Goal: Task Accomplishment & Management: Complete application form

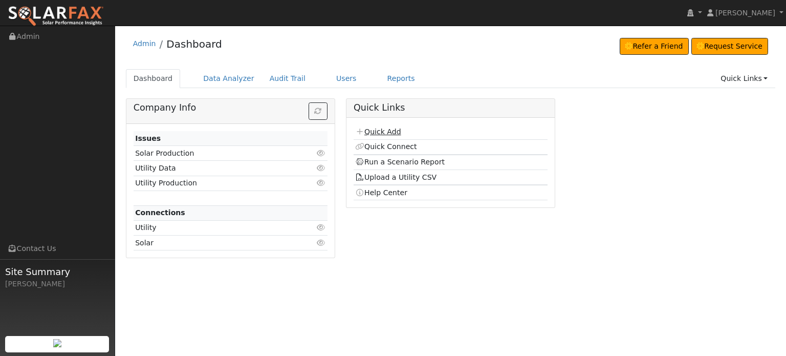
click at [375, 132] on link "Quick Add" at bounding box center [378, 131] width 46 height 8
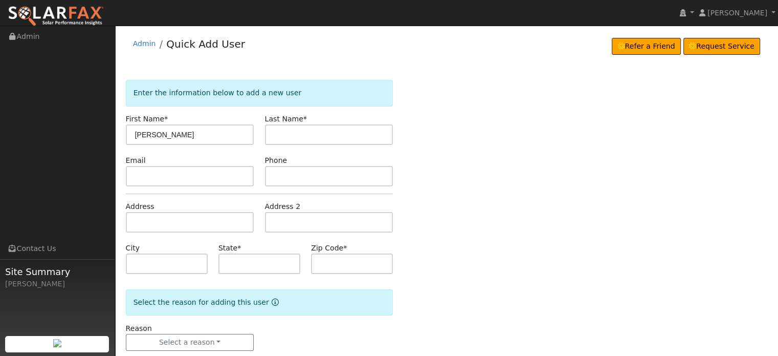
type input "Rick"
type input "Rice"
click at [138, 218] on input "text" at bounding box center [190, 222] width 128 height 20
type input "18990 Connie Drive"
type input "Grass Valley"
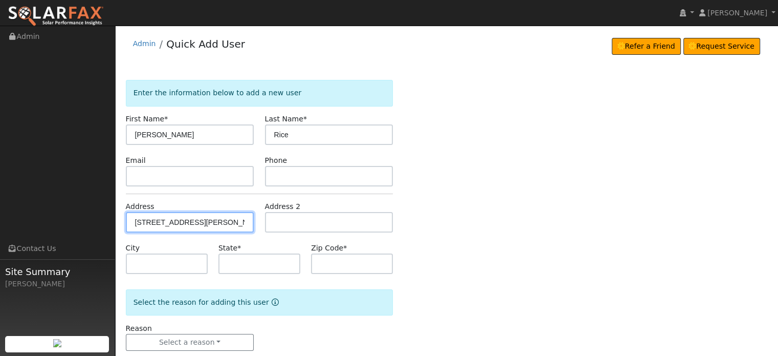
type input "CA"
type input "95949"
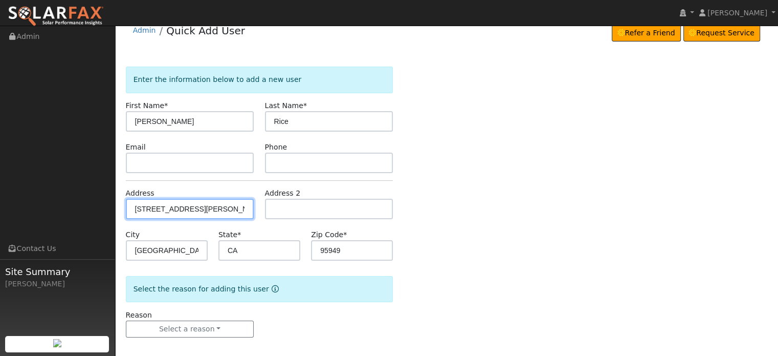
scroll to position [20, 0]
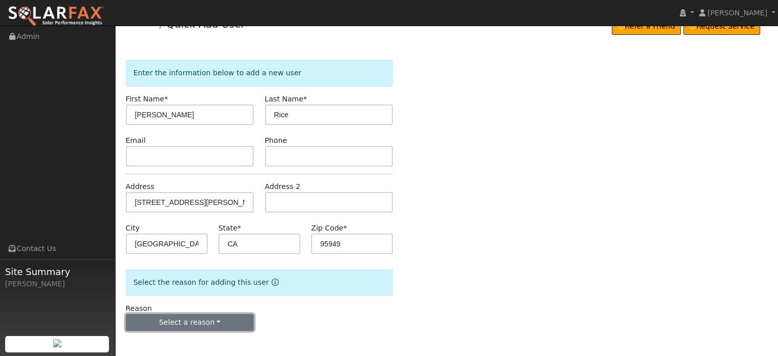
click at [164, 318] on button "Select a reason" at bounding box center [190, 322] width 128 height 17
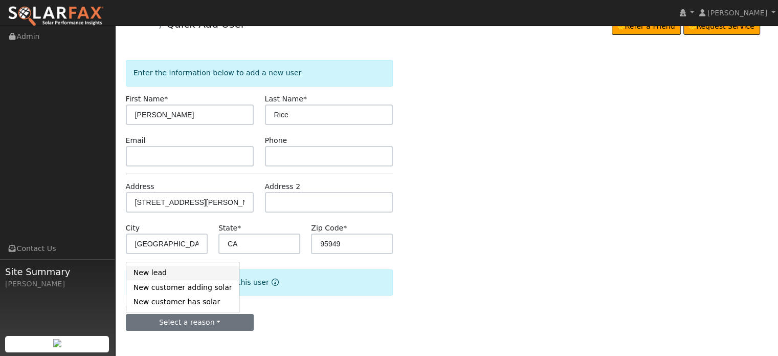
click at [147, 271] on link "New lead" at bounding box center [182, 273] width 113 height 14
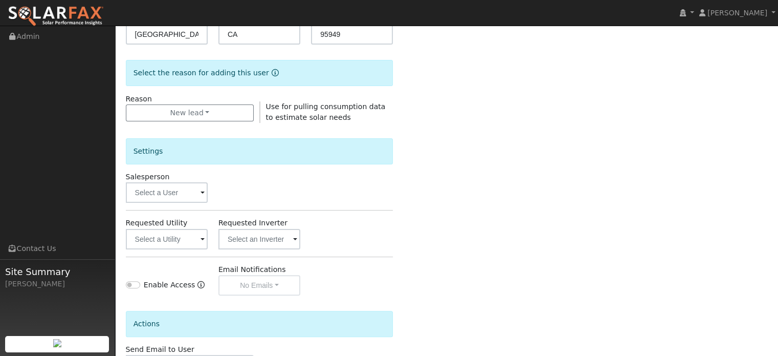
scroll to position [305, 0]
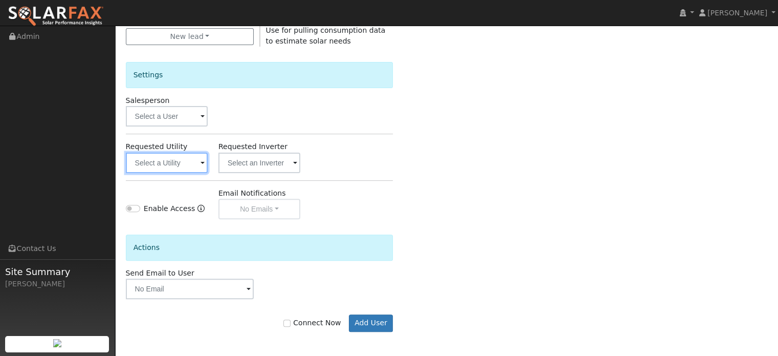
click at [167, 169] on input "text" at bounding box center [167, 162] width 82 height 20
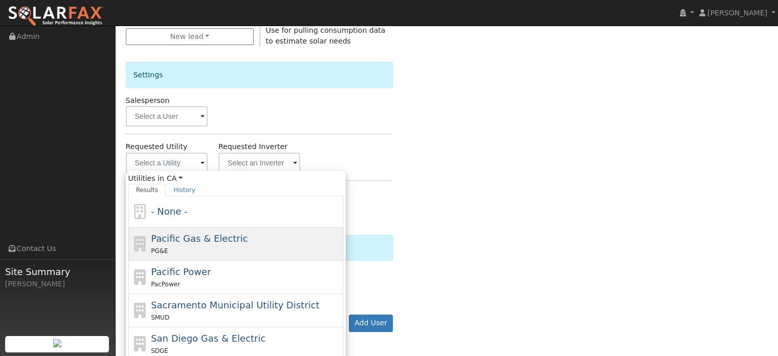
click at [174, 247] on div "PG&E" at bounding box center [246, 250] width 190 height 11
type input "Pacific Gas & Electric"
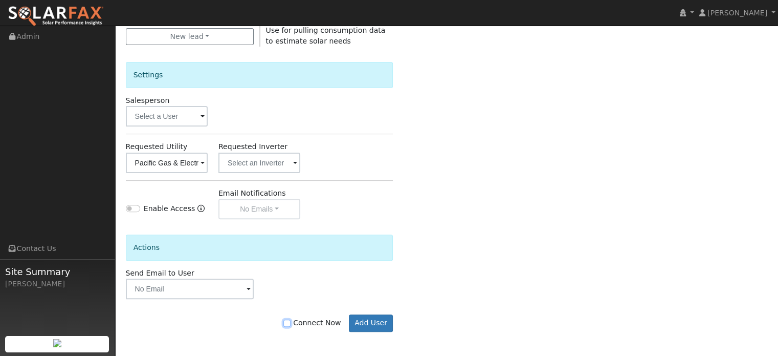
click at [291, 322] on input "Connect Now" at bounding box center [286, 322] width 7 height 7
checkbox input "true"
click at [374, 322] on button "Add User" at bounding box center [371, 322] width 45 height 17
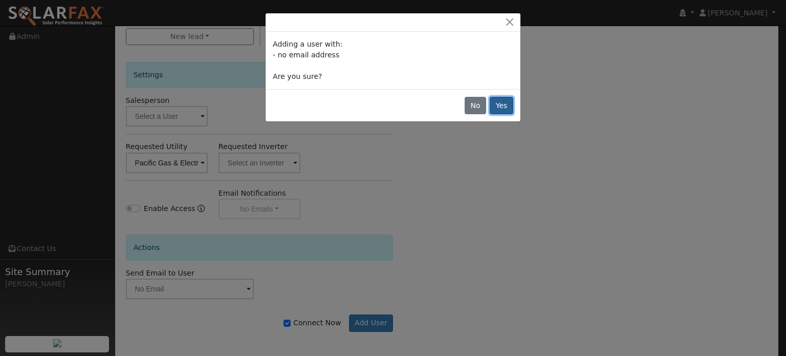
click at [508, 104] on button "Yes" at bounding box center [502, 105] width 24 height 17
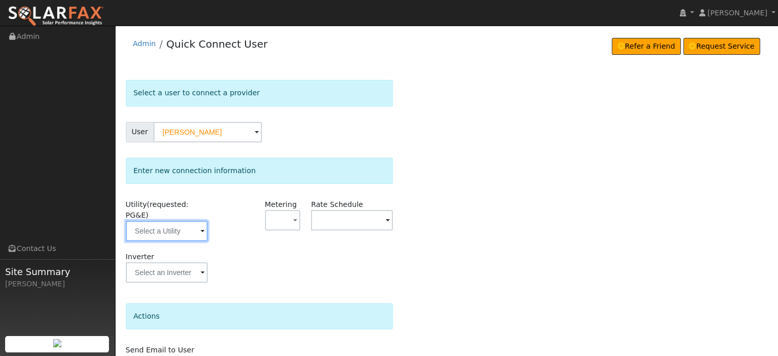
click at [174, 225] on input "text" at bounding box center [167, 230] width 82 height 20
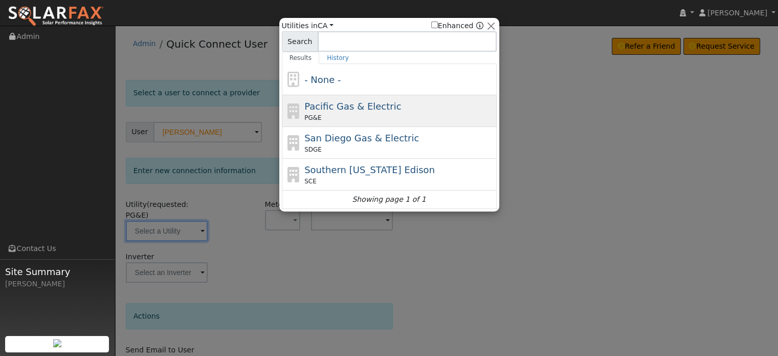
click at [321, 110] on span "Pacific Gas & Electric" at bounding box center [352, 106] width 97 height 11
type input "PG&E"
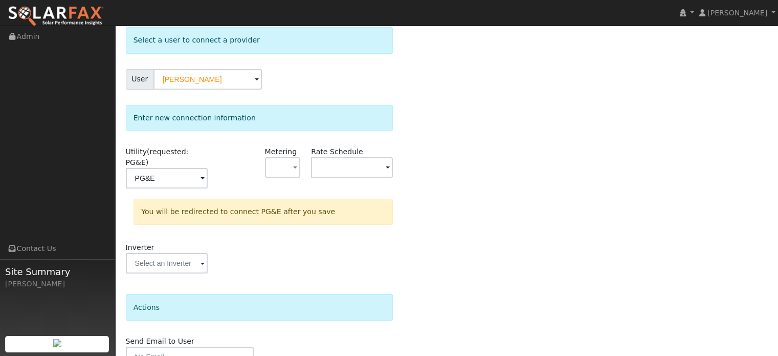
scroll to position [95, 0]
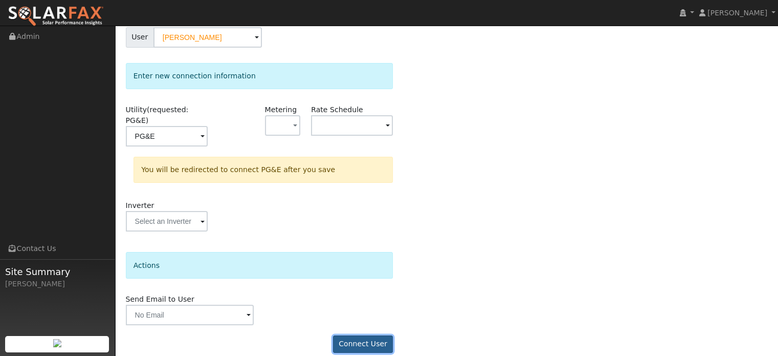
click at [377, 335] on button "Connect User" at bounding box center [363, 343] width 60 height 17
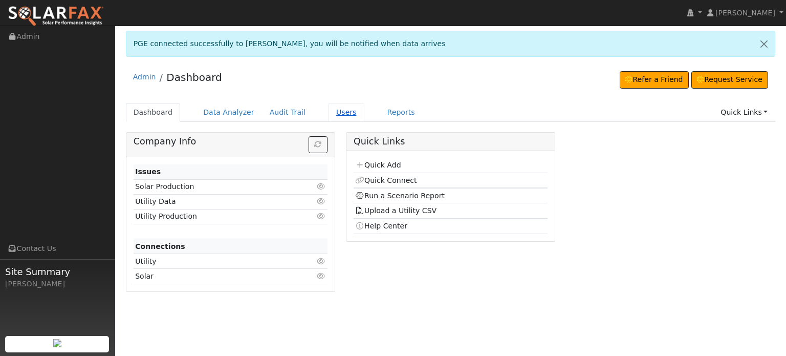
click at [328, 111] on link "Users" at bounding box center [346, 112] width 36 height 19
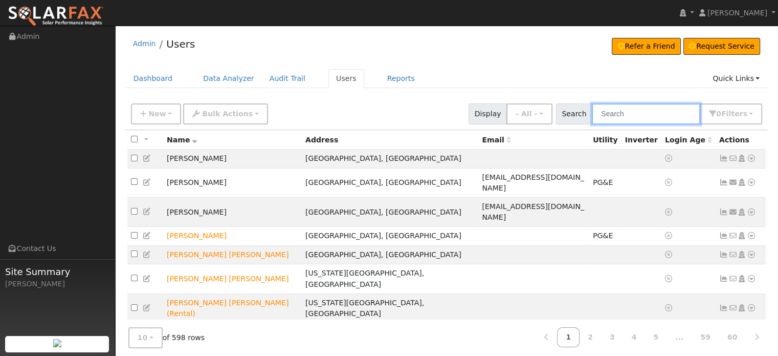
click at [624, 113] on input "text" at bounding box center [646, 113] width 108 height 21
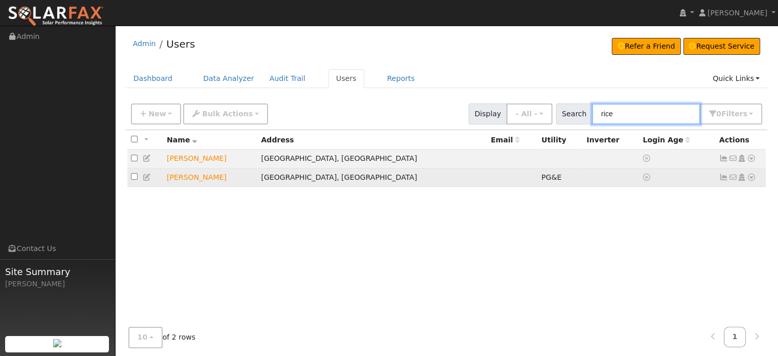
type input "rice"
click at [725, 179] on icon at bounding box center [723, 176] width 9 height 7
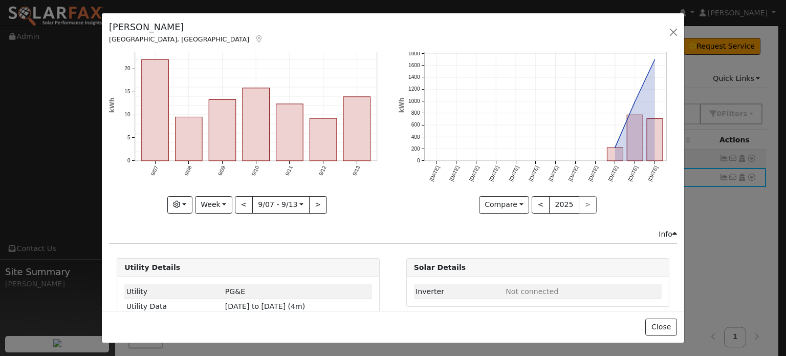
scroll to position [76, 0]
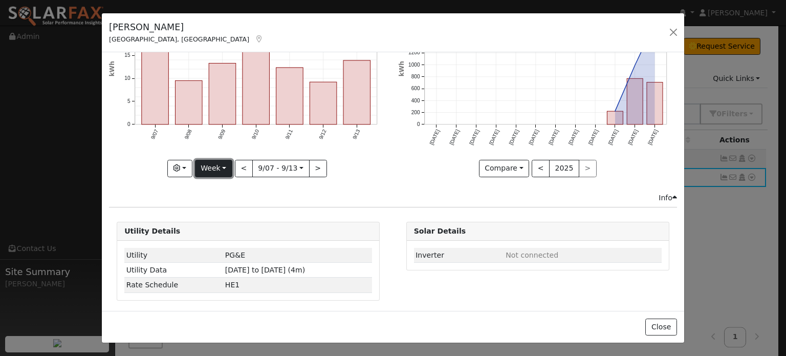
click at [223, 165] on button "Week" at bounding box center [213, 168] width 37 height 17
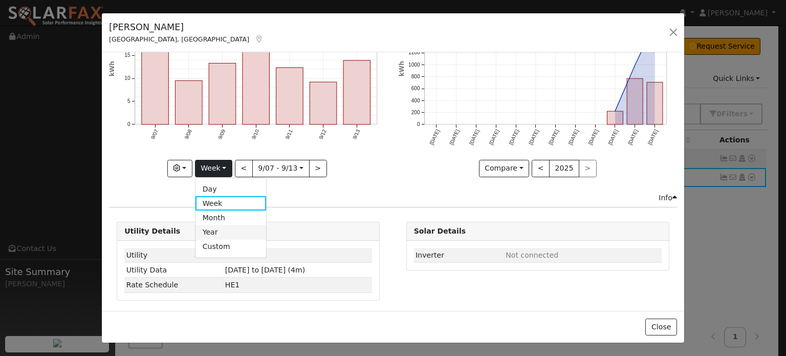
click at [216, 226] on link "Year" at bounding box center [230, 232] width 71 height 14
type input "[DATE]"
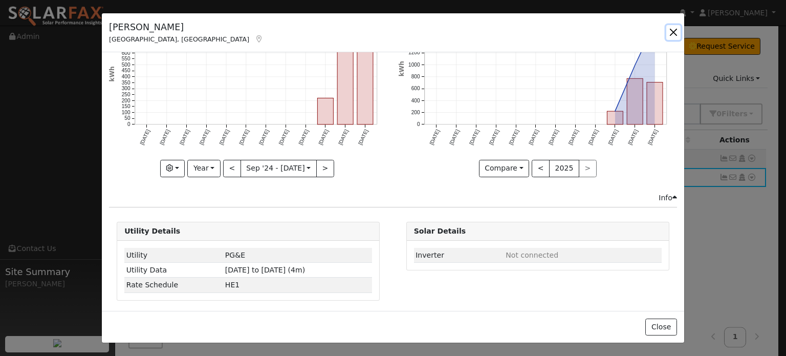
click at [675, 31] on button "button" at bounding box center [673, 32] width 14 height 14
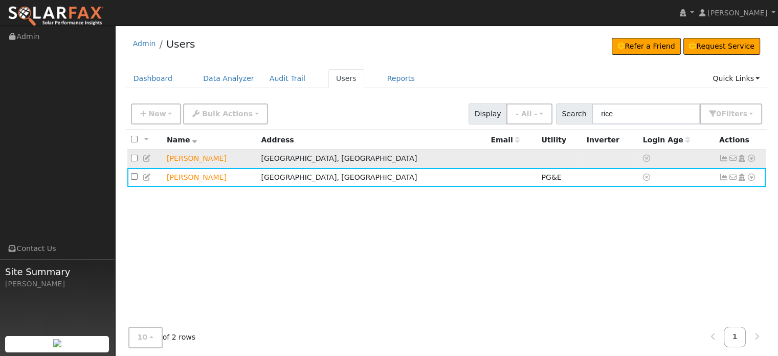
click at [723, 157] on icon at bounding box center [723, 157] width 9 height 7
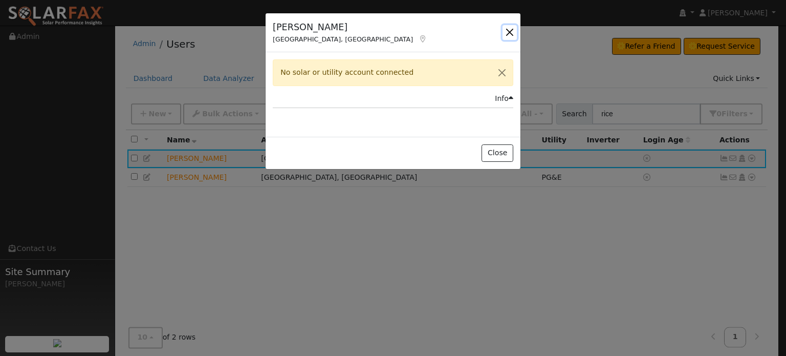
click at [511, 30] on button "button" at bounding box center [509, 32] width 14 height 14
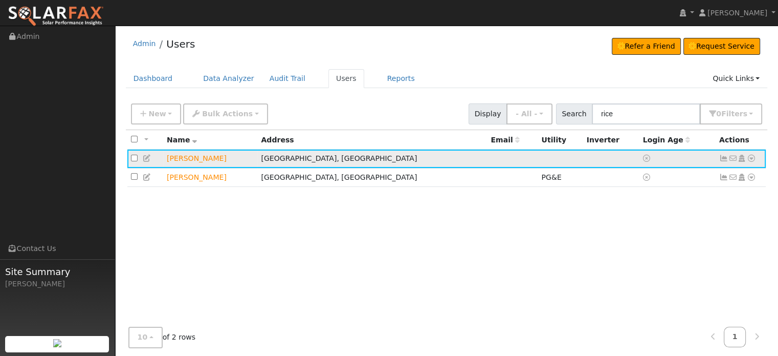
click at [723, 157] on icon at bounding box center [723, 157] width 9 height 7
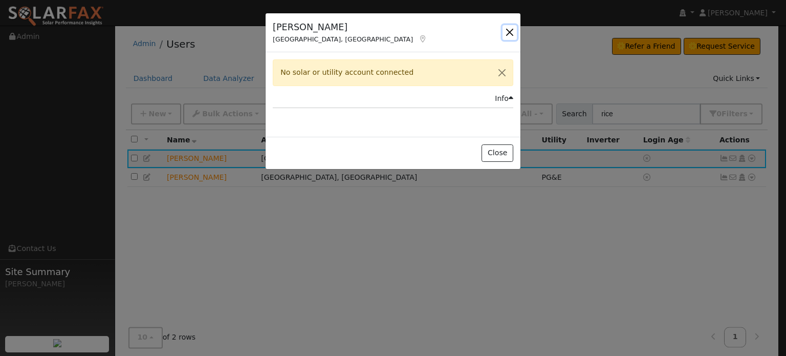
click at [506, 32] on button "button" at bounding box center [509, 32] width 14 height 14
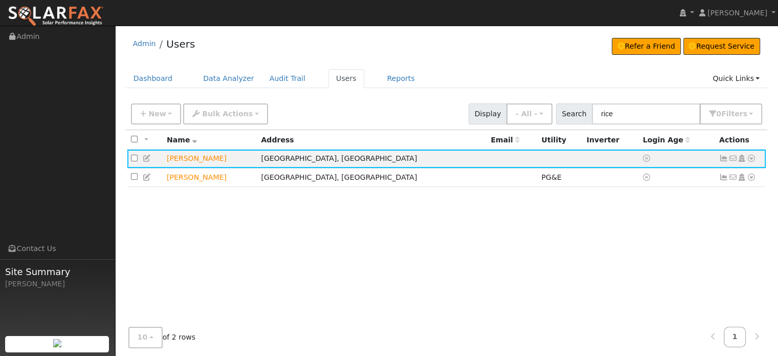
click at [341, 261] on div "All None All on page None on page Name Address Email Utility Inverter Login Age…" at bounding box center [447, 236] width 642 height 213
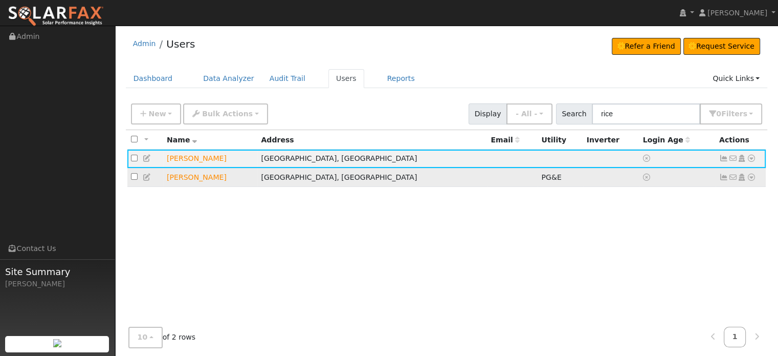
click at [724, 178] on icon at bounding box center [723, 176] width 9 height 7
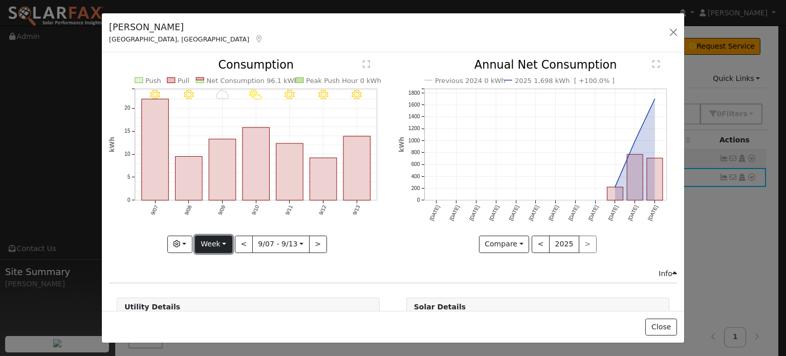
click at [224, 241] on button "Week" at bounding box center [213, 243] width 37 height 17
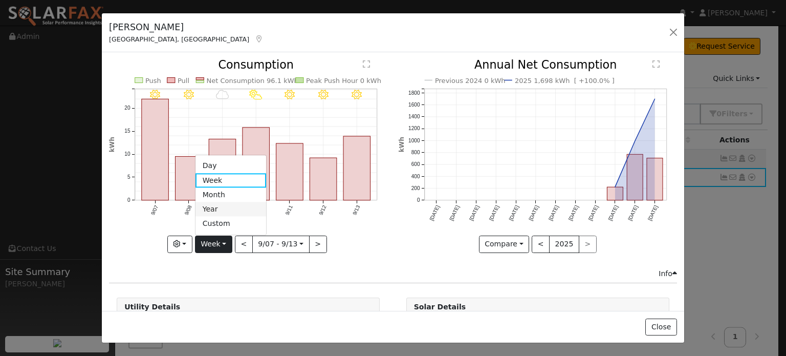
click at [219, 208] on link "Year" at bounding box center [230, 209] width 71 height 14
type input "[DATE]"
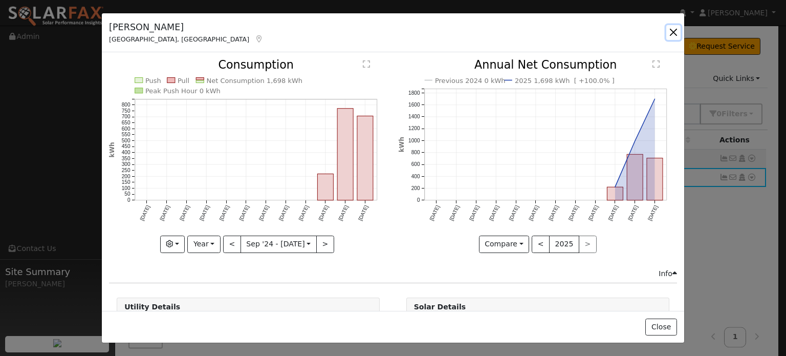
click at [676, 33] on button "button" at bounding box center [673, 32] width 14 height 14
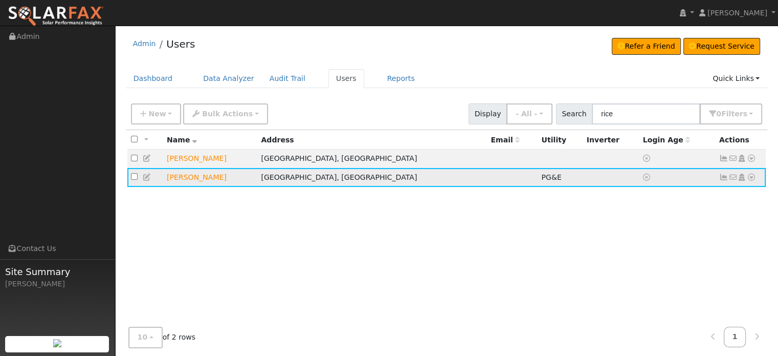
click at [750, 175] on icon at bounding box center [751, 176] width 9 height 7
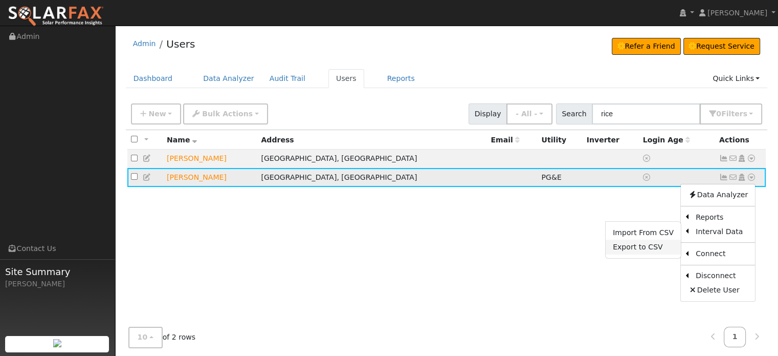
click at [638, 251] on link "Export to CSV" at bounding box center [643, 246] width 75 height 14
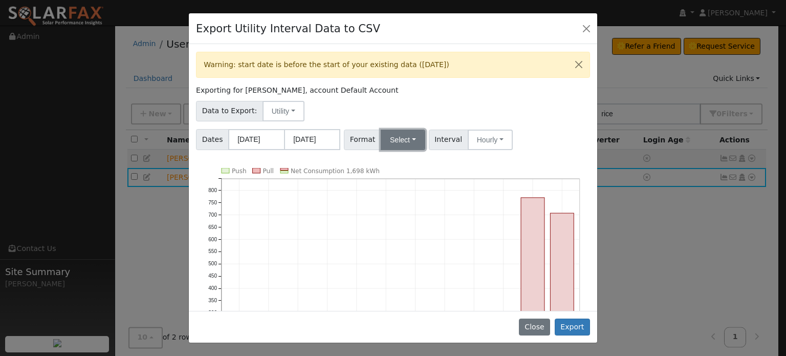
click at [408, 137] on button "Select" at bounding box center [403, 139] width 45 height 20
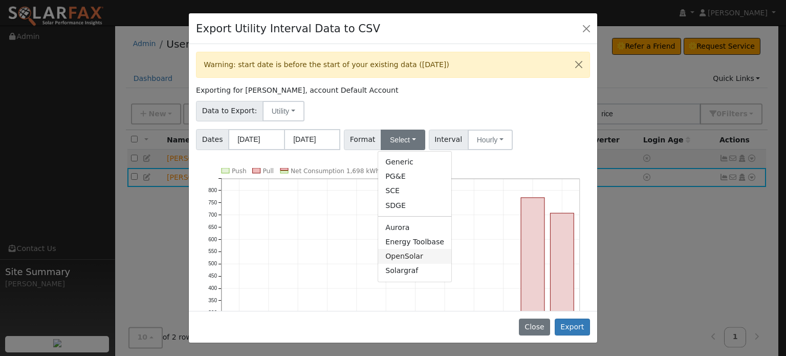
click at [389, 253] on link "OpenSolar" at bounding box center [414, 256] width 73 height 14
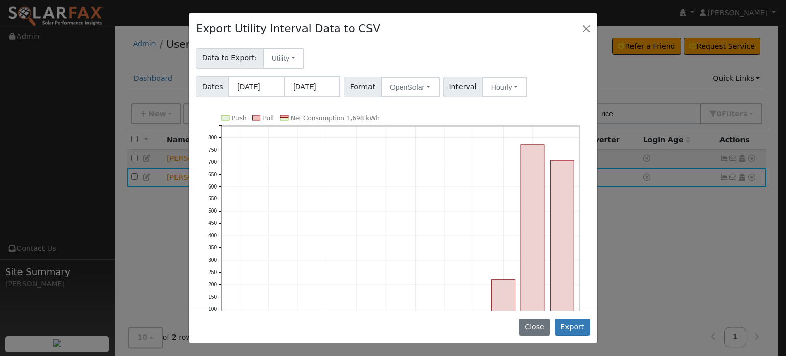
scroll to position [105, 0]
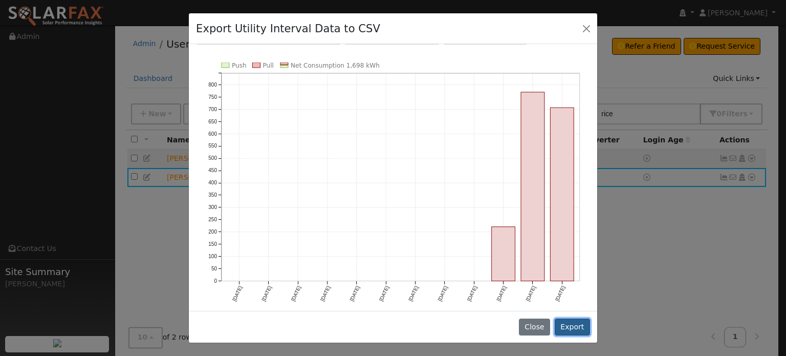
click at [570, 330] on button "Export" at bounding box center [572, 326] width 35 height 17
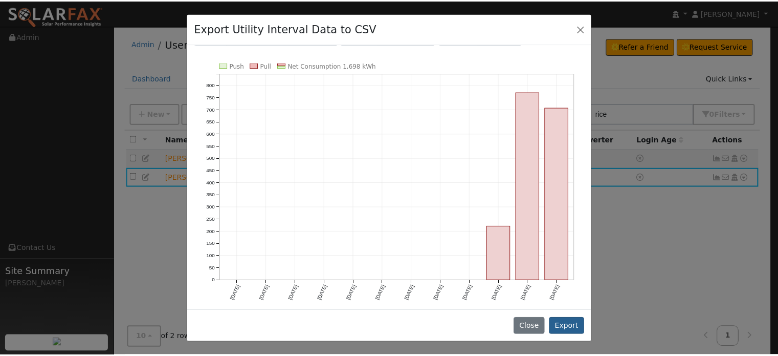
scroll to position [0, 0]
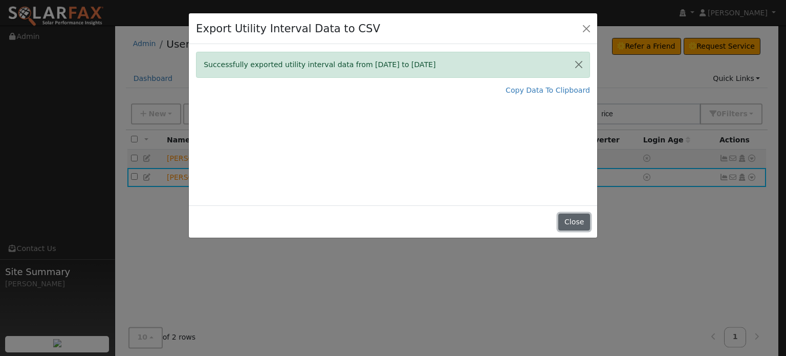
click at [570, 222] on button "Close" at bounding box center [573, 221] width 31 height 17
